Goal: Information Seeking & Learning: Learn about a topic

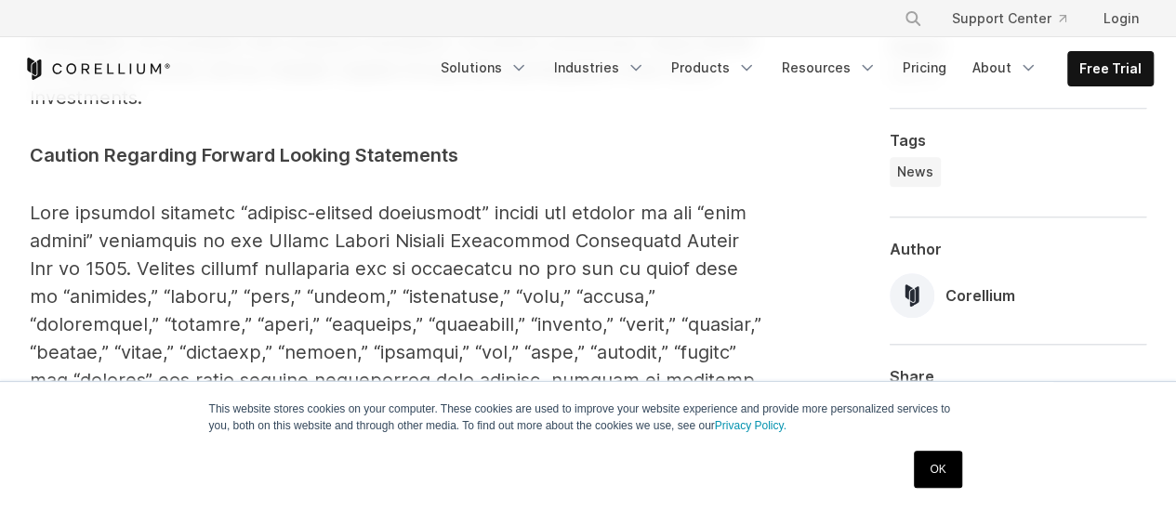
scroll to position [4001, 0]
click at [873, 68] on icon "Navigation Menu" at bounding box center [867, 68] width 19 height 19
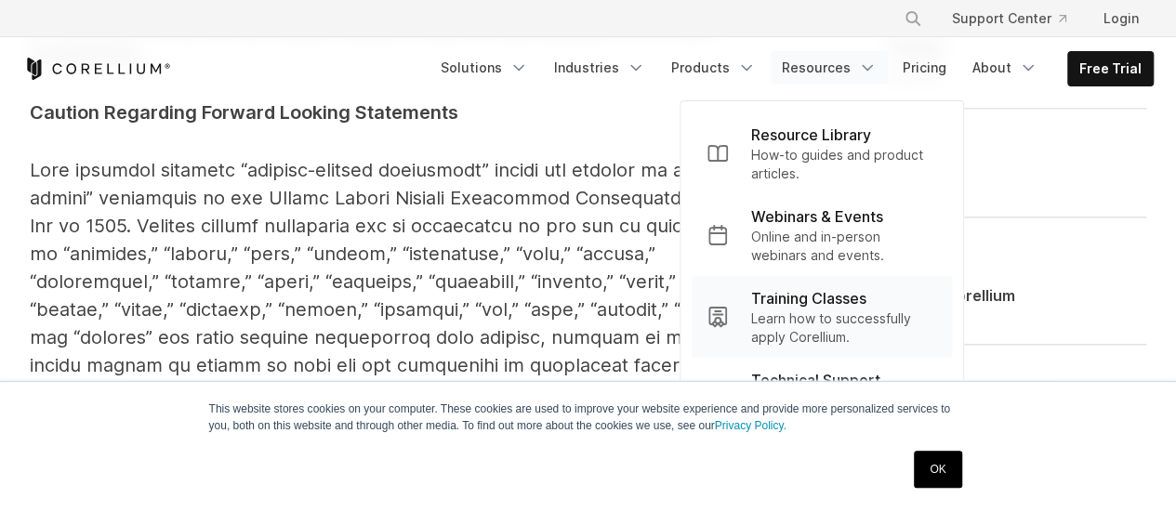
scroll to position [4045, 0]
click at [939, 460] on link "OK" at bounding box center [937, 469] width 47 height 37
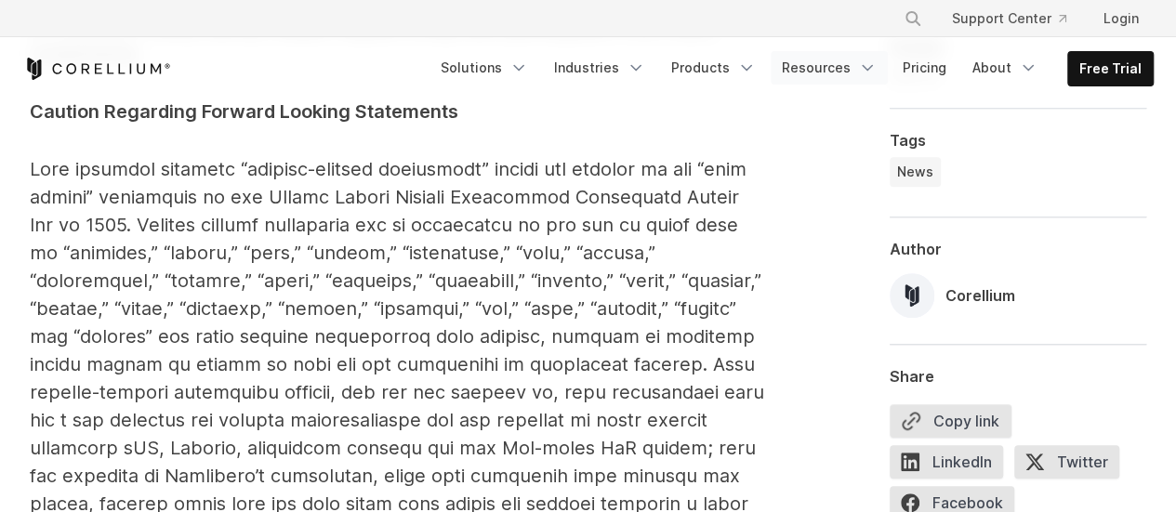
click at [877, 68] on icon "Navigation Menu" at bounding box center [867, 68] width 19 height 19
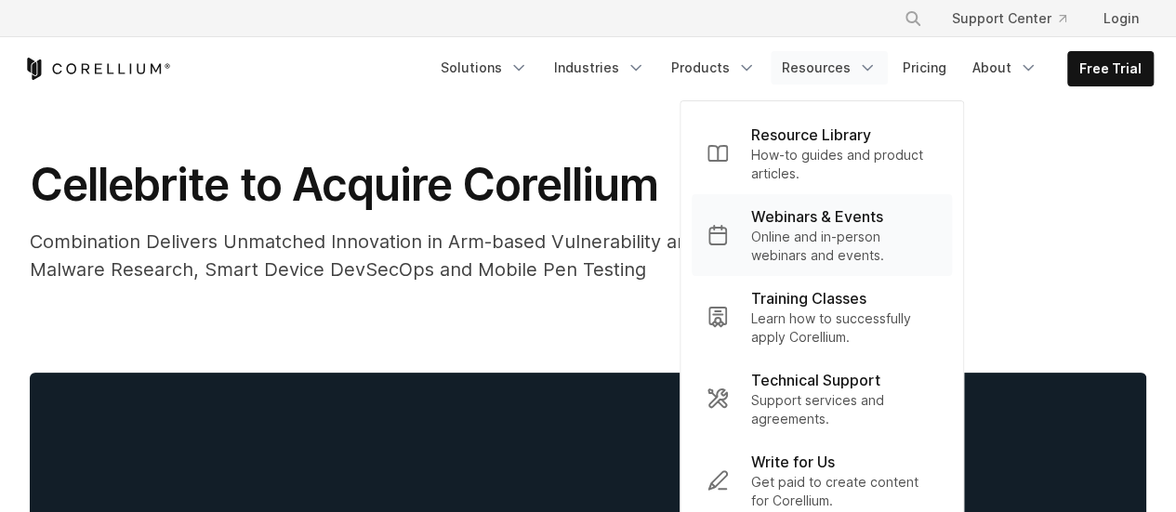
scroll to position [0, 0]
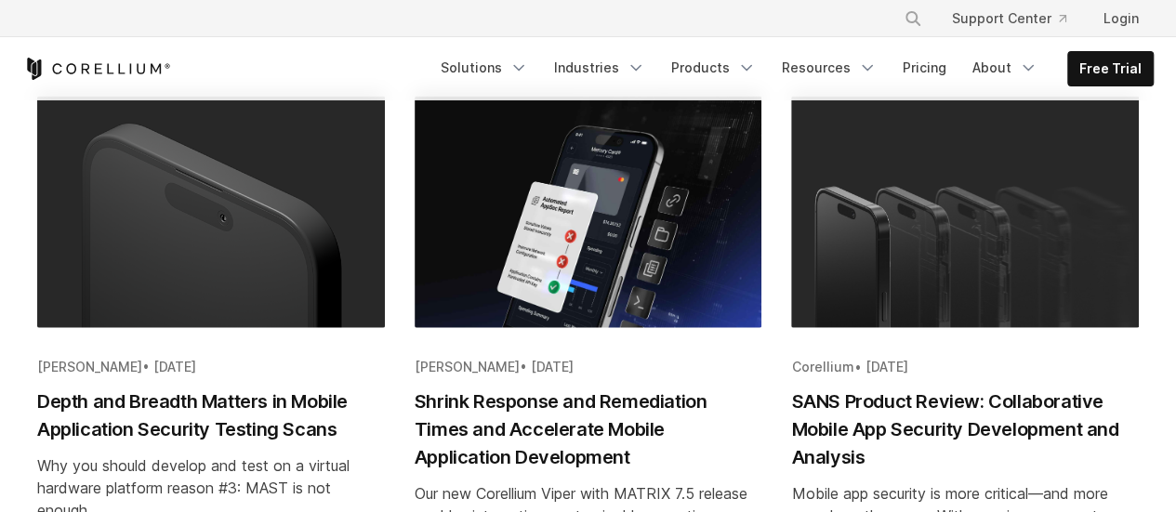
scroll to position [1990, 0]
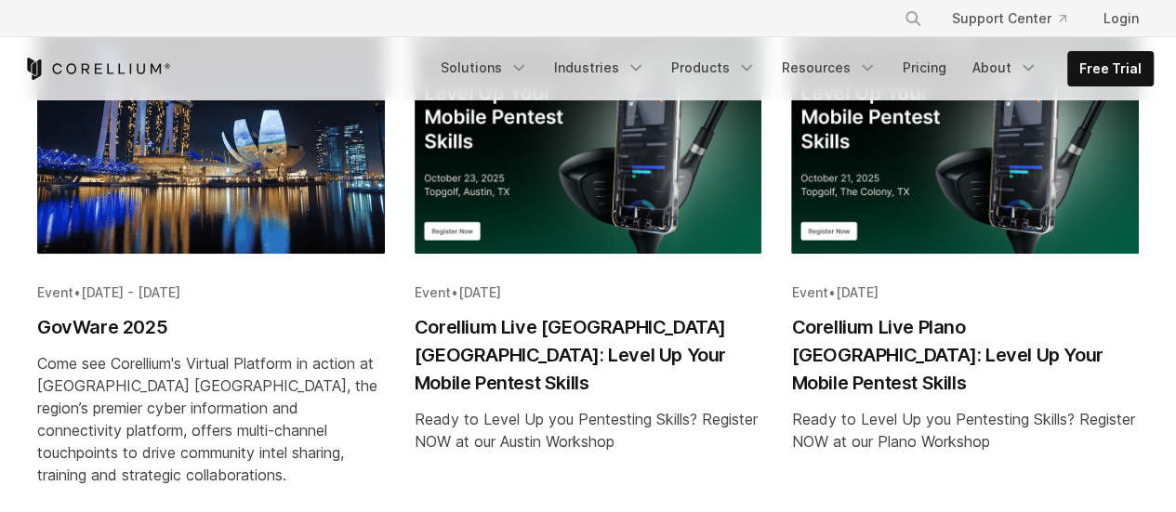
scroll to position [445, 0]
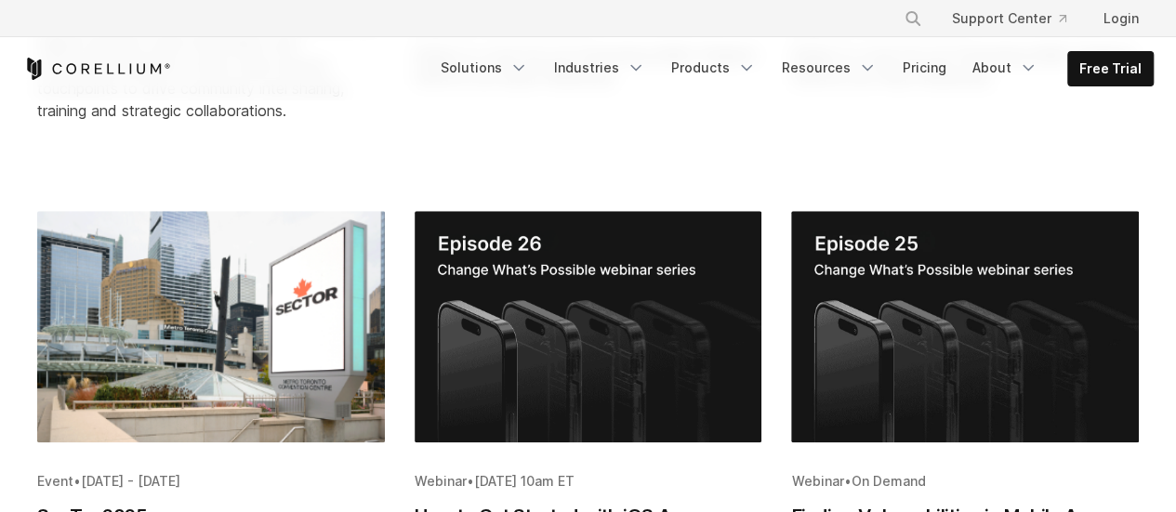
drag, startPoint x: 0, startPoint y: 0, endPoint x: 1071, endPoint y: 304, distance: 1113.6
click at [1071, 304] on img "Blog post summary: Finding Vulnerabilities in Mobile Apps Faster" at bounding box center [965, 327] width 348 height 232
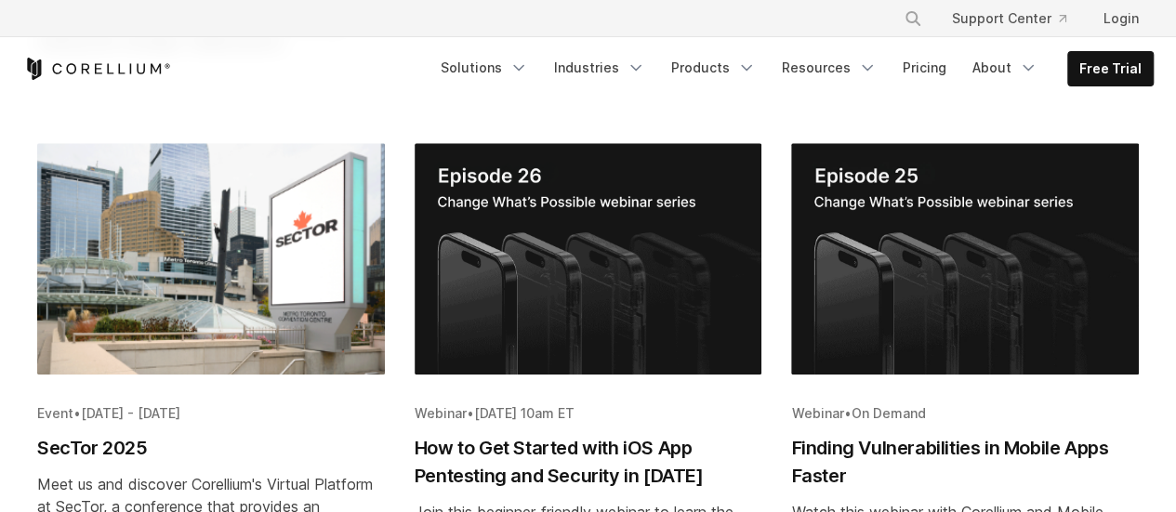
scroll to position [894, 0]
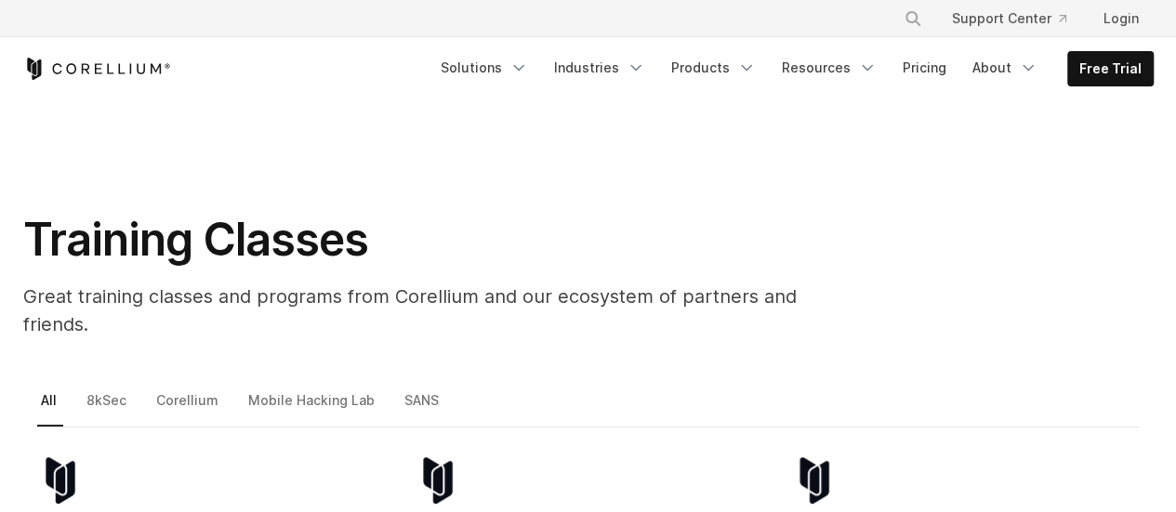
scroll to position [167, 0]
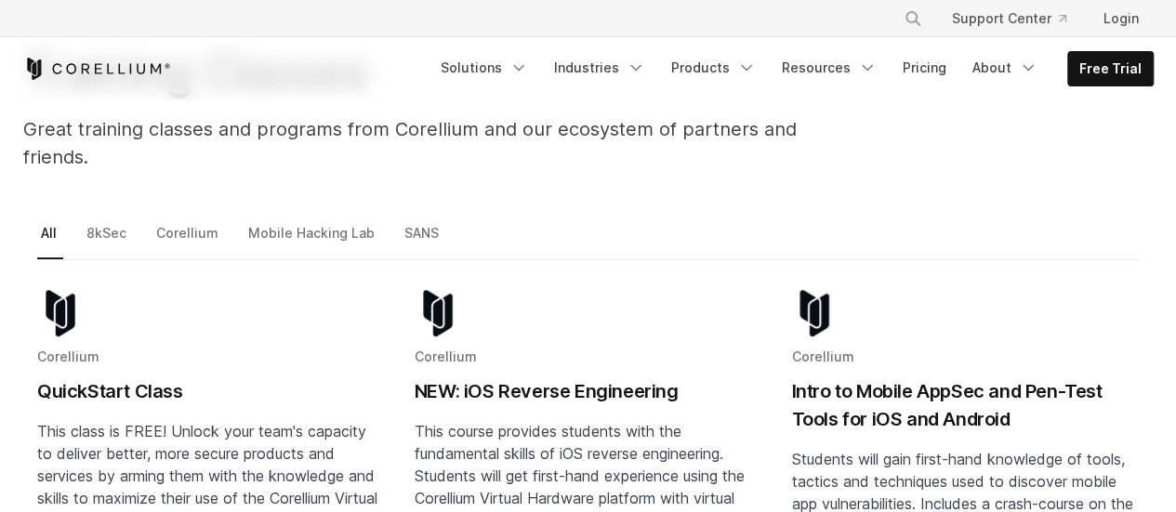
drag, startPoint x: 0, startPoint y: 0, endPoint x: 1016, endPoint y: 314, distance: 1063.0
click at [1016, 314] on div "Corellium Intro to Mobile AppSec and Pen-Test Tools for iOS and Android Student…" at bounding box center [965, 447] width 348 height 314
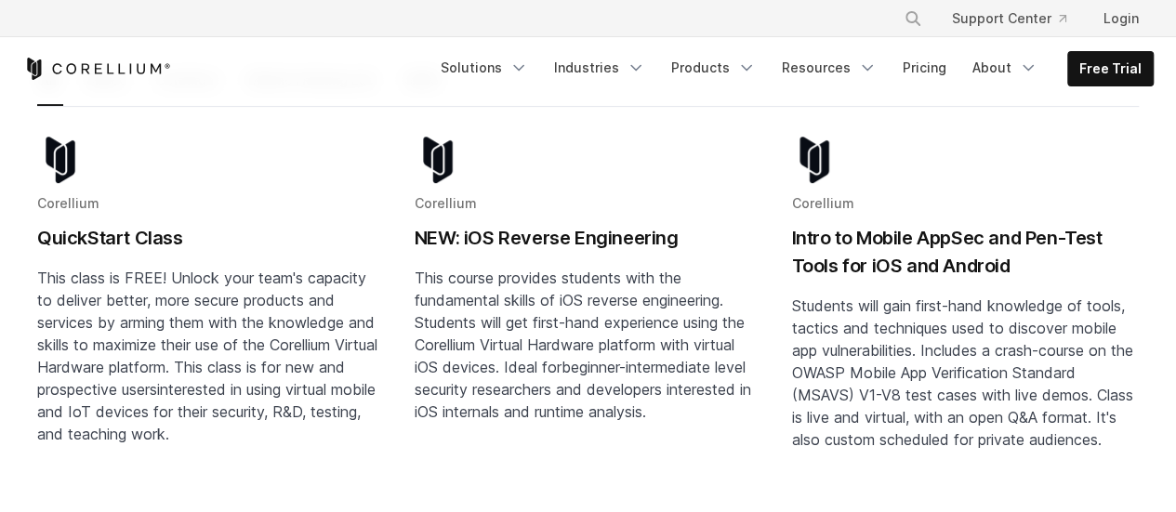
scroll to position [328, 0]
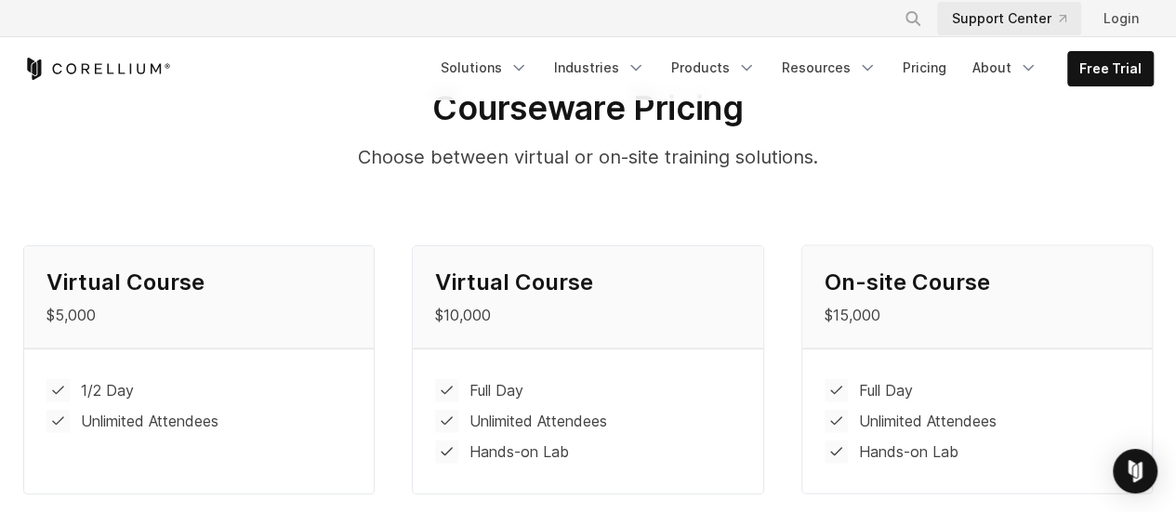
scroll to position [1837, 0]
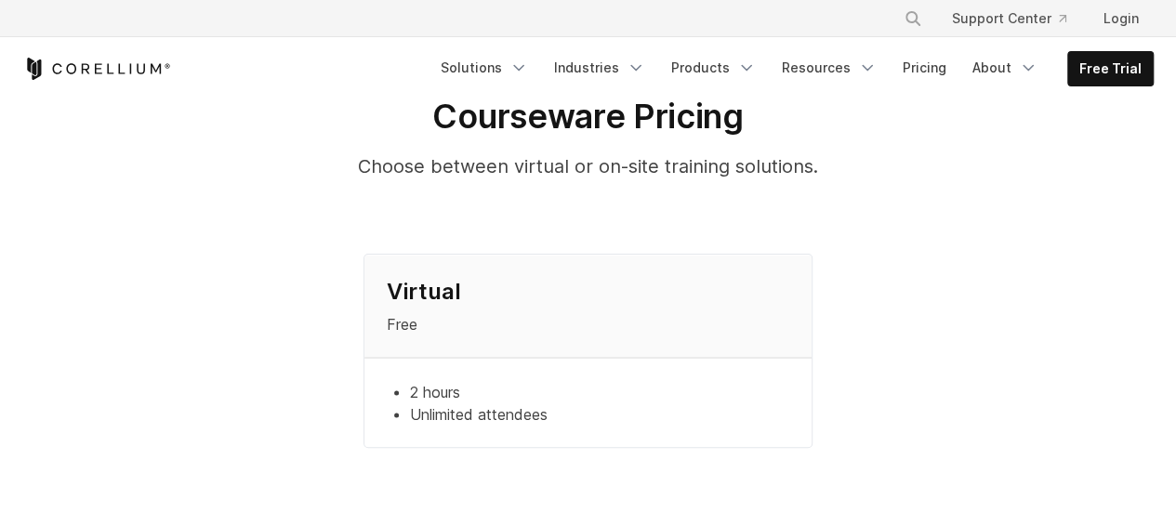
scroll to position [1616, 0]
